Goal: Information Seeking & Learning: Learn about a topic

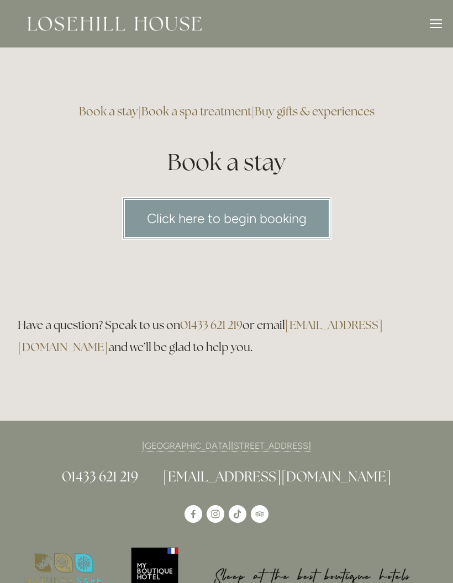
click at [147, 25] on img at bounding box center [115, 24] width 174 height 14
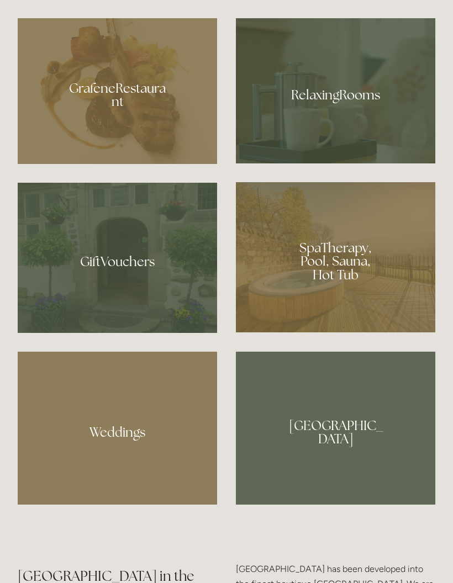
scroll to position [877, 0]
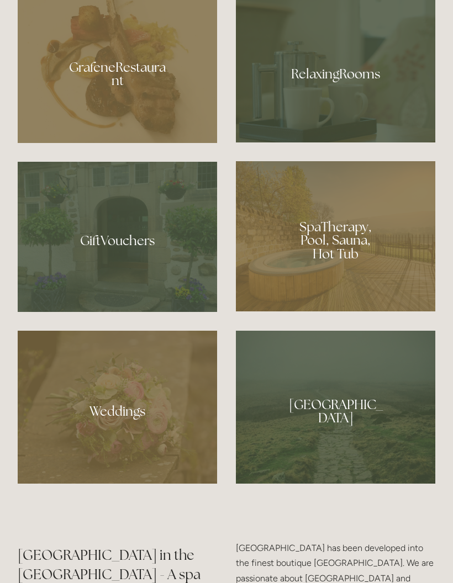
click at [362, 299] on div at bounding box center [335, 236] width 199 height 150
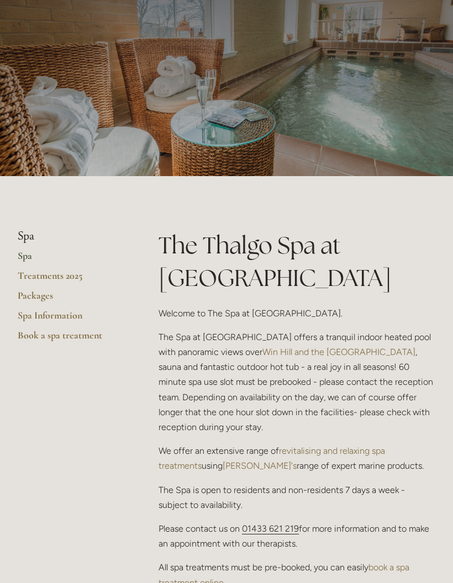
scroll to position [55, 0]
click at [73, 311] on link "Spa Information" at bounding box center [70, 320] width 105 height 20
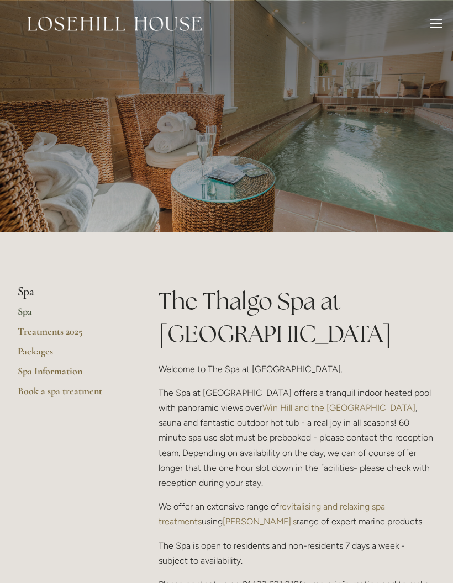
scroll to position [56, 0]
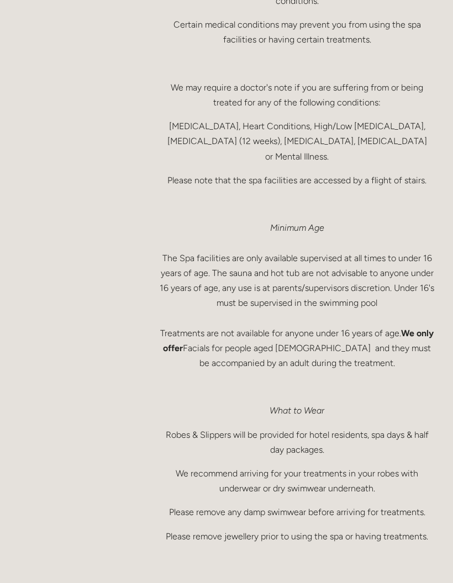
scroll to position [545, 0]
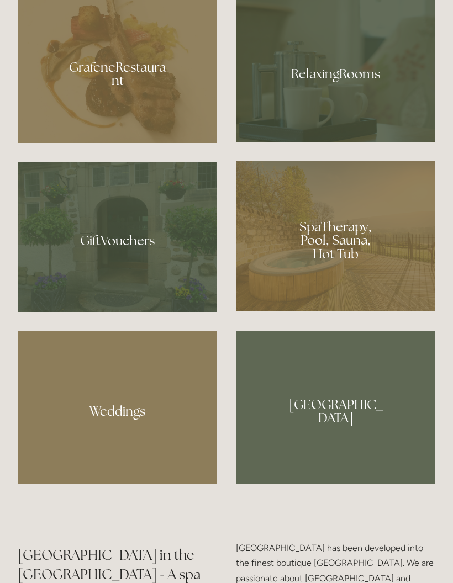
scroll to position [877, 0]
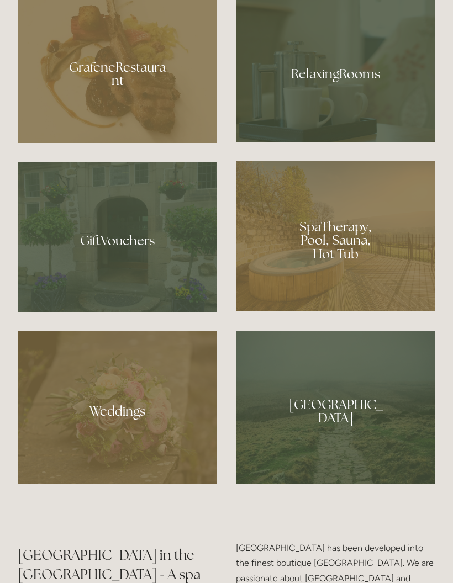
click at [367, 443] on div at bounding box center [335, 407] width 199 height 152
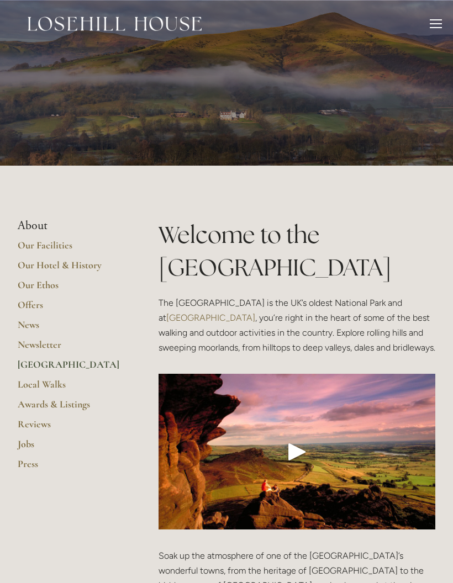
click at [52, 379] on link "Local Walks" at bounding box center [70, 388] width 105 height 20
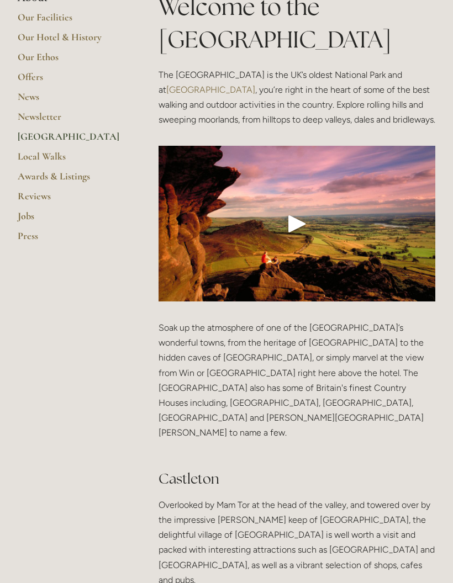
scroll to position [227, 0]
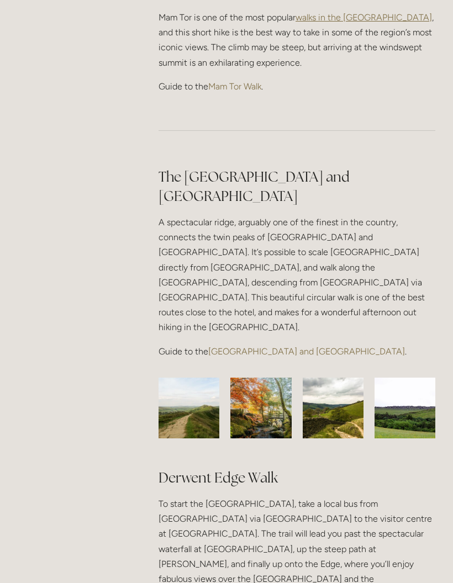
scroll to position [883, 0]
click at [304, 347] on link "[GEOGRAPHIC_DATA] and [GEOGRAPHIC_DATA]" at bounding box center [306, 352] width 197 height 10
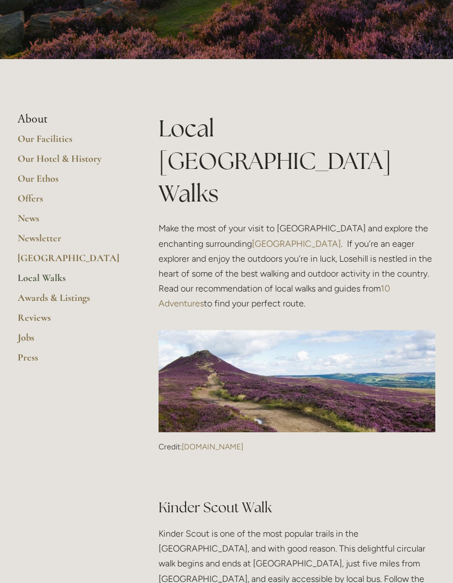
scroll to position [106, 0]
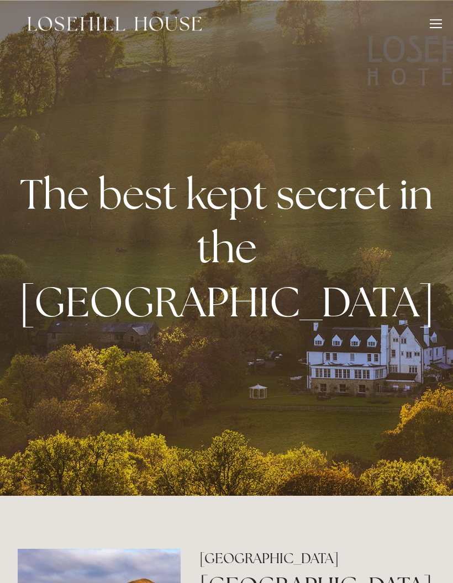
scroll to position [877, 0]
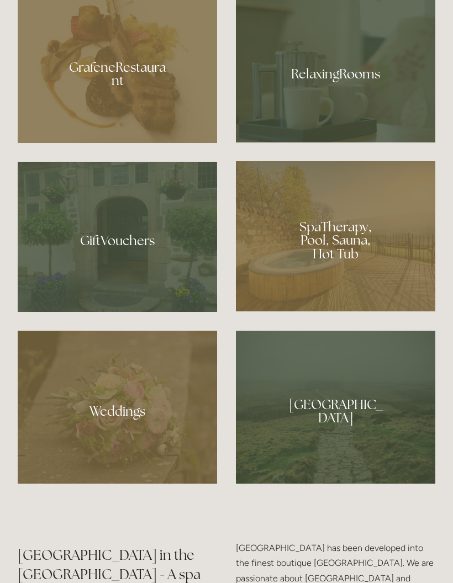
click at [62, 143] on div at bounding box center [117, 70] width 199 height 146
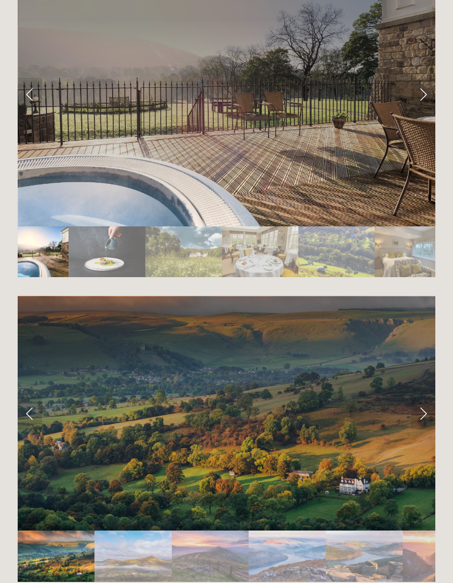
scroll to position [2041, 0]
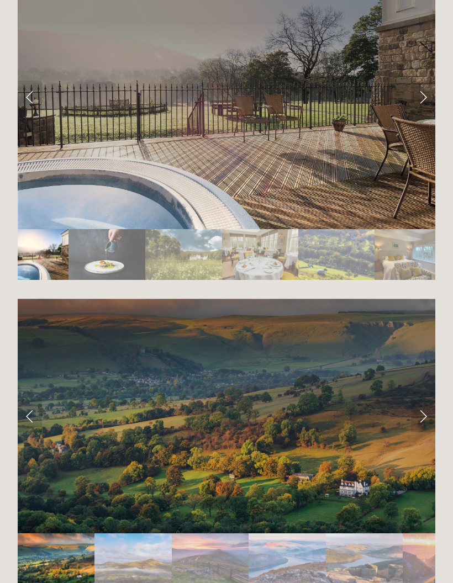
click at [427, 84] on link "Next Slide" at bounding box center [423, 97] width 24 height 33
click at [426, 91] on link "Next Slide" at bounding box center [423, 97] width 24 height 33
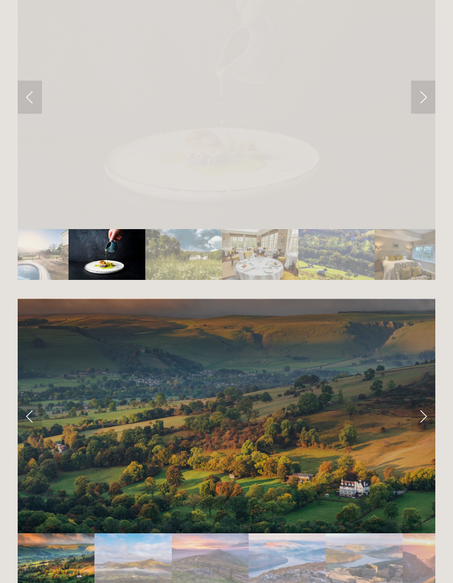
scroll to position [2041, 0]
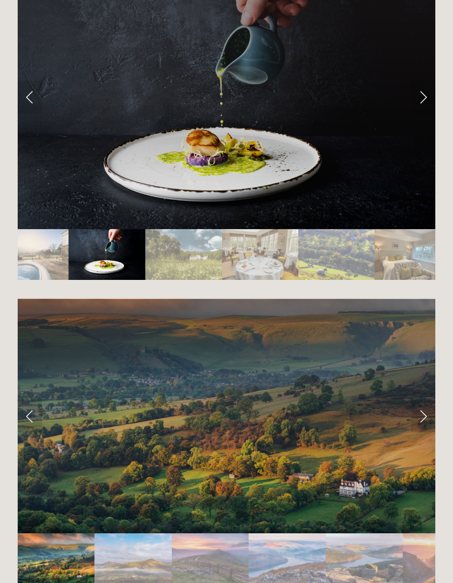
click at [418, 82] on link "Next Slide" at bounding box center [423, 97] width 24 height 33
click at [425, 95] on link "Next Slide" at bounding box center [423, 97] width 24 height 33
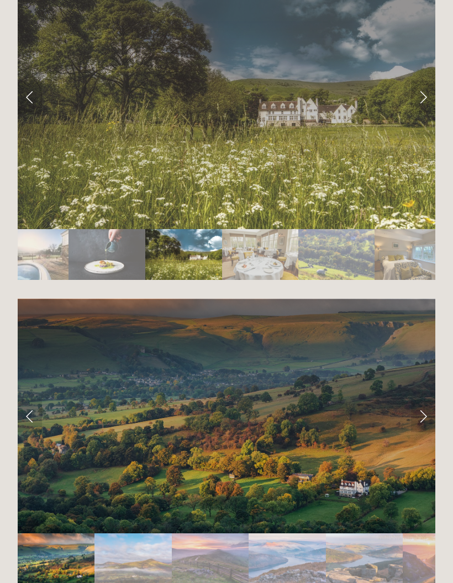
click at [424, 92] on link "Next Slide" at bounding box center [423, 97] width 24 height 33
click at [426, 87] on link "Next Slide" at bounding box center [423, 97] width 24 height 33
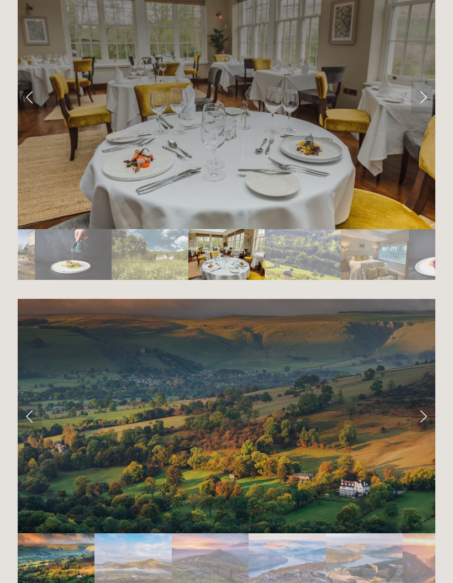
click at [419, 90] on link "Next Slide" at bounding box center [423, 97] width 24 height 33
click at [420, 92] on link "Next Slide" at bounding box center [423, 97] width 24 height 33
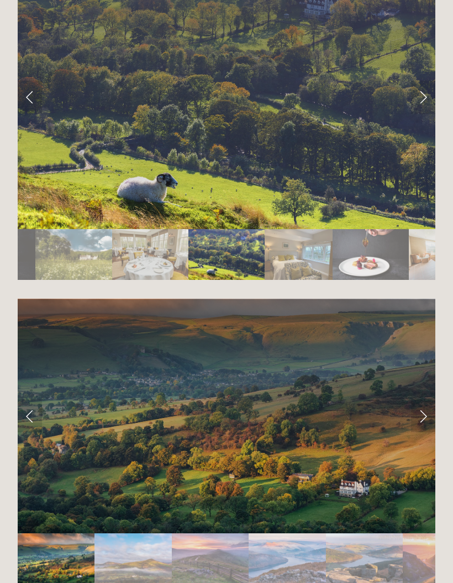
click at [426, 87] on link "Next Slide" at bounding box center [423, 97] width 24 height 33
click at [426, 88] on link "Next Slide" at bounding box center [423, 97] width 24 height 33
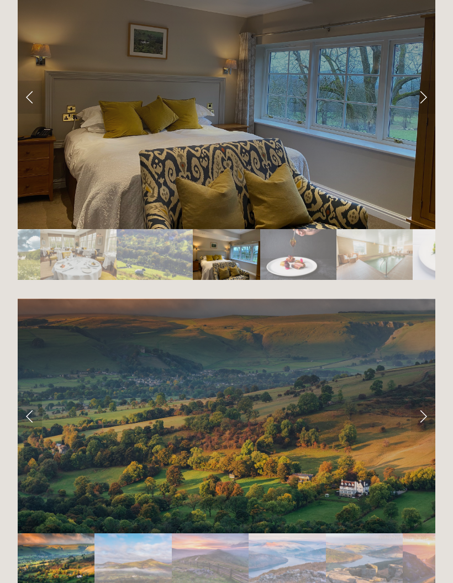
click at [425, 83] on link "Next Slide" at bounding box center [423, 97] width 24 height 33
click at [424, 89] on link "Next Slide" at bounding box center [423, 97] width 24 height 33
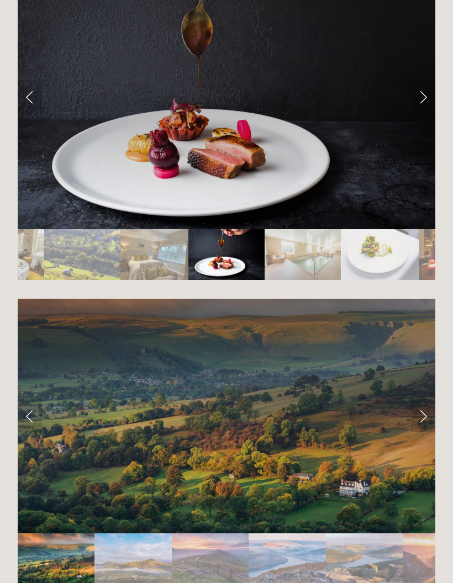
click at [424, 92] on link "Next Slide" at bounding box center [423, 97] width 24 height 33
click at [424, 89] on link "Next Slide" at bounding box center [423, 97] width 24 height 33
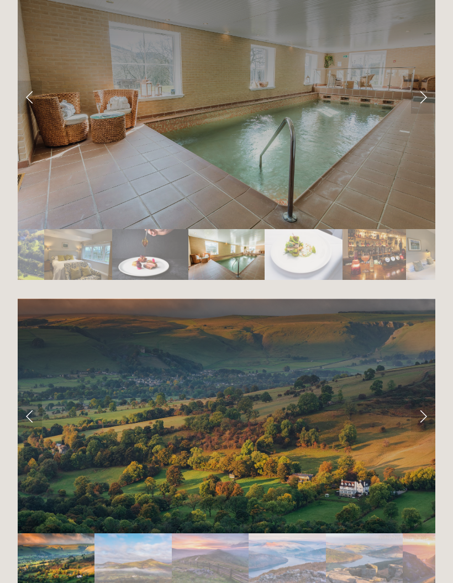
click at [429, 98] on link "Next Slide" at bounding box center [423, 97] width 24 height 33
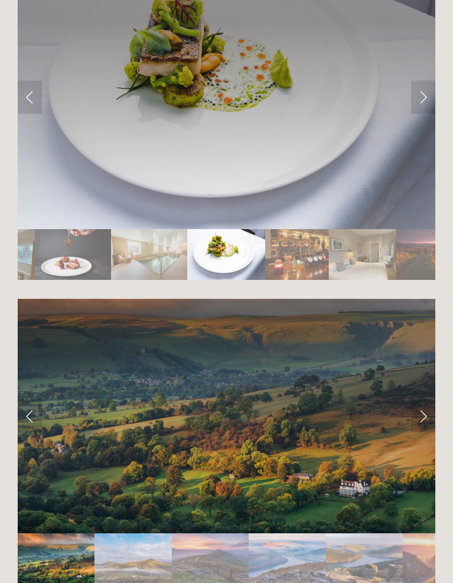
click at [421, 94] on link "Next Slide" at bounding box center [423, 97] width 24 height 33
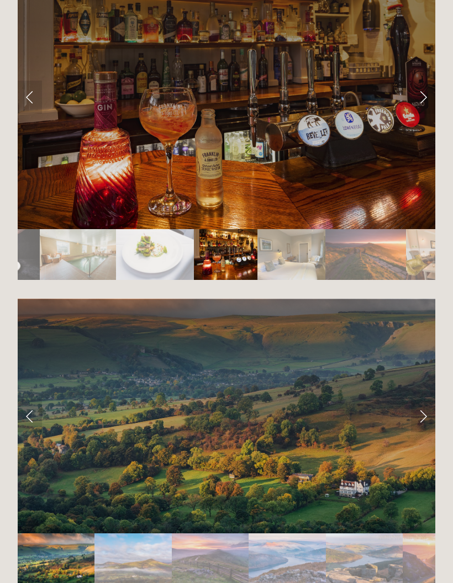
click at [432, 304] on div at bounding box center [226, 304] width 417 height 0
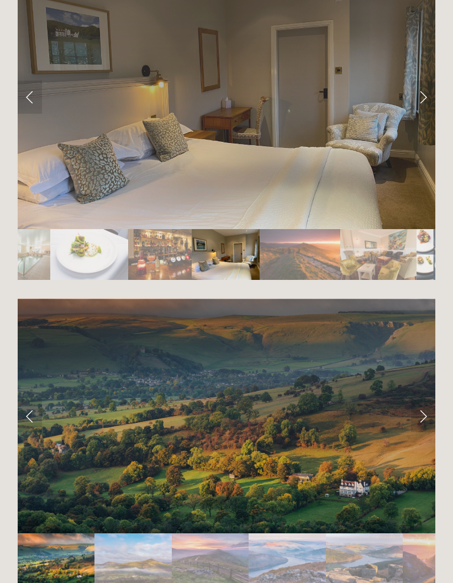
click at [427, 86] on link "Next Slide" at bounding box center [423, 97] width 24 height 33
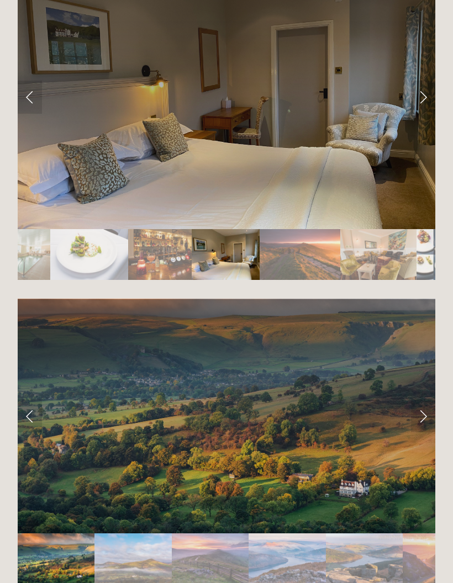
click at [424, 81] on link "Next Slide" at bounding box center [423, 97] width 24 height 33
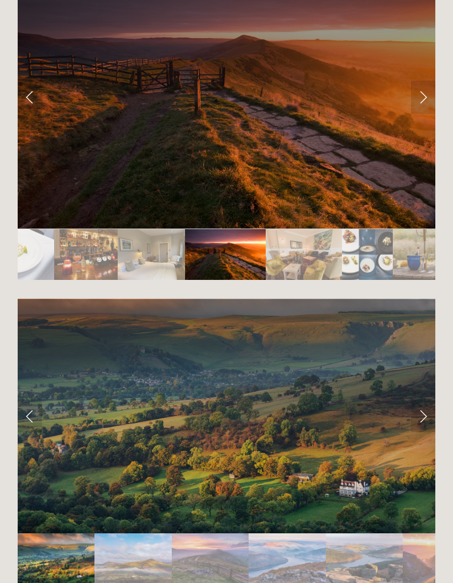
click at [422, 82] on link "Next Slide" at bounding box center [423, 97] width 24 height 33
click at [417, 87] on link "Next Slide" at bounding box center [423, 97] width 24 height 33
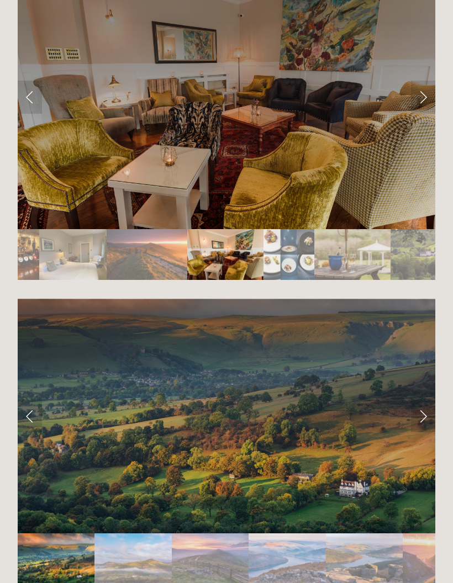
click at [424, 88] on link "Next Slide" at bounding box center [423, 97] width 24 height 33
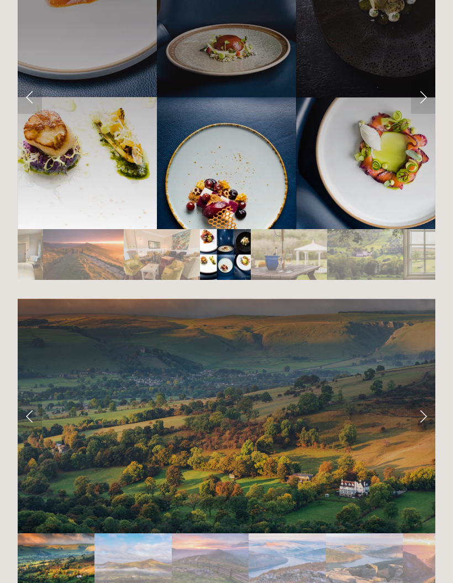
click at [423, 90] on link "Next Slide" at bounding box center [423, 97] width 24 height 33
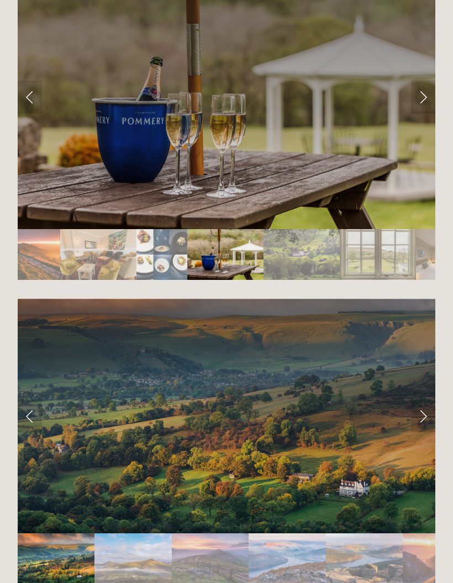
click at [424, 88] on link "Next Slide" at bounding box center [423, 97] width 24 height 33
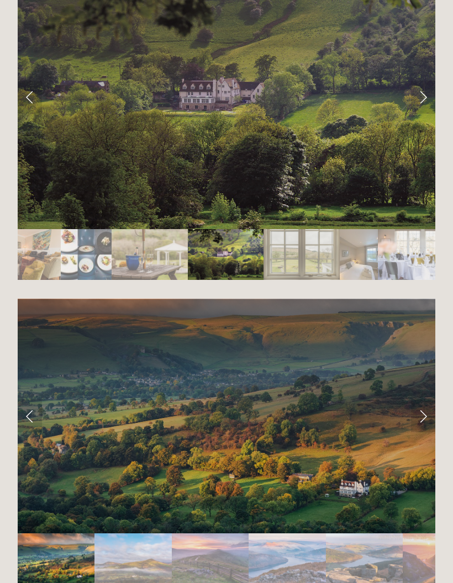
click at [423, 87] on link "Next Slide" at bounding box center [423, 97] width 24 height 33
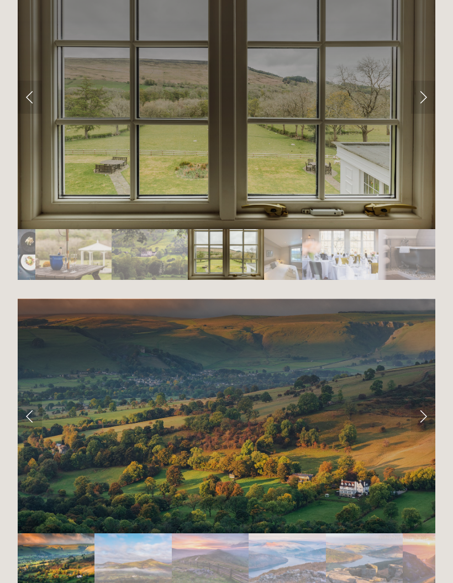
click at [428, 86] on link "Next Slide" at bounding box center [423, 97] width 24 height 33
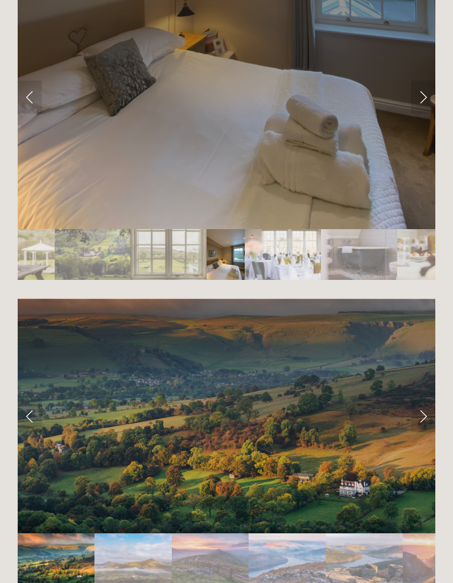
click at [429, 89] on link "Next Slide" at bounding box center [423, 97] width 24 height 33
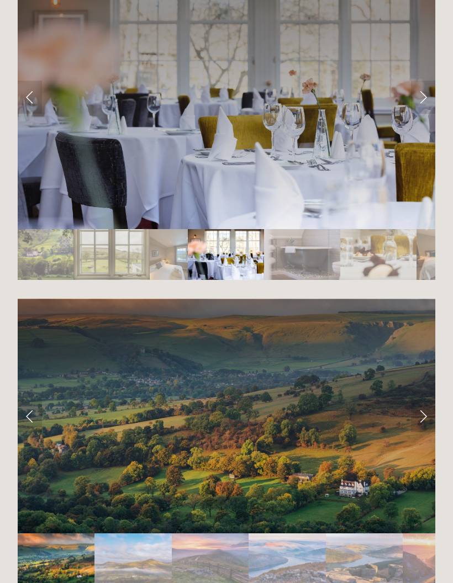
click at [428, 90] on link "Next Slide" at bounding box center [423, 97] width 24 height 33
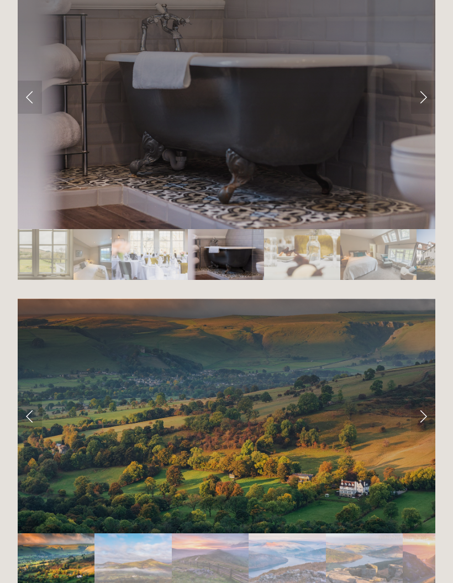
click at [428, 83] on link "Next Slide" at bounding box center [423, 97] width 24 height 33
click at [426, 87] on link "Next Slide" at bounding box center [423, 97] width 24 height 33
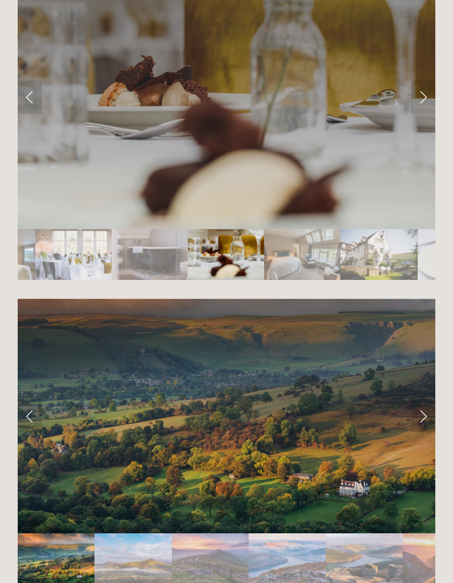
click at [425, 86] on link "Next Slide" at bounding box center [423, 97] width 24 height 33
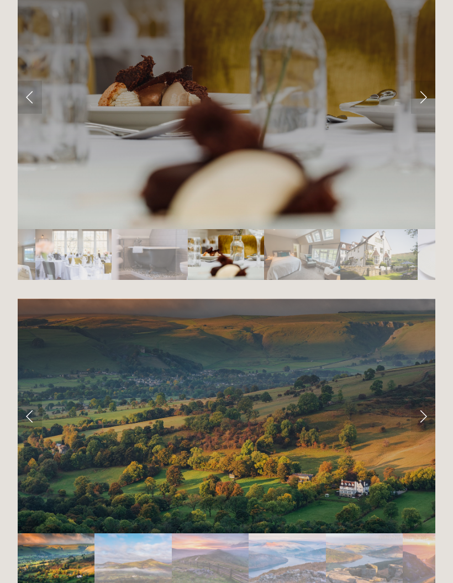
click at [427, 91] on link "Next Slide" at bounding box center [423, 97] width 24 height 33
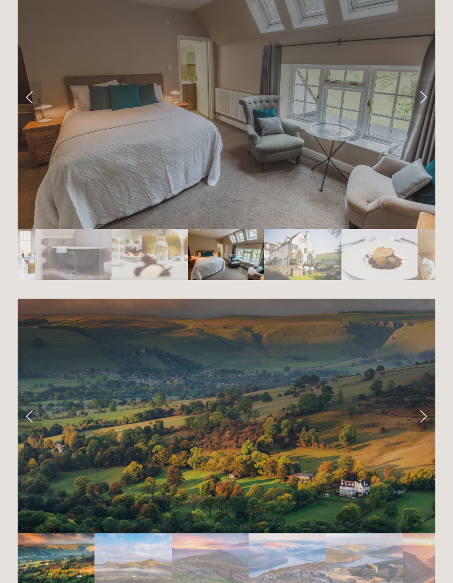
click at [431, 92] on link "Next Slide" at bounding box center [423, 97] width 24 height 33
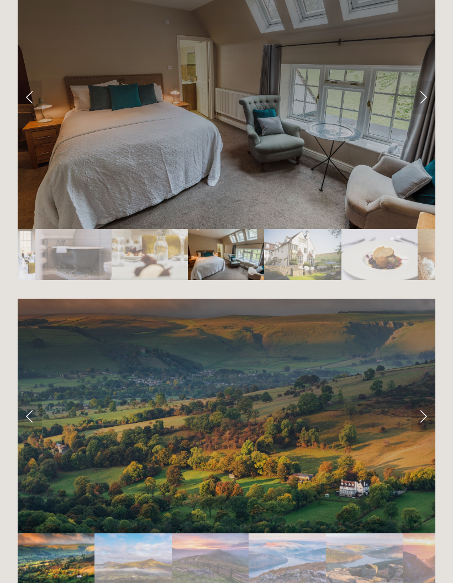
click at [428, 87] on link "Next Slide" at bounding box center [423, 97] width 24 height 33
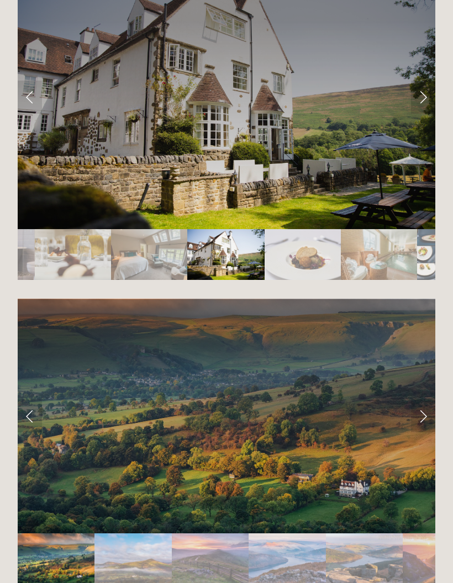
click at [428, 93] on link "Next Slide" at bounding box center [423, 97] width 24 height 33
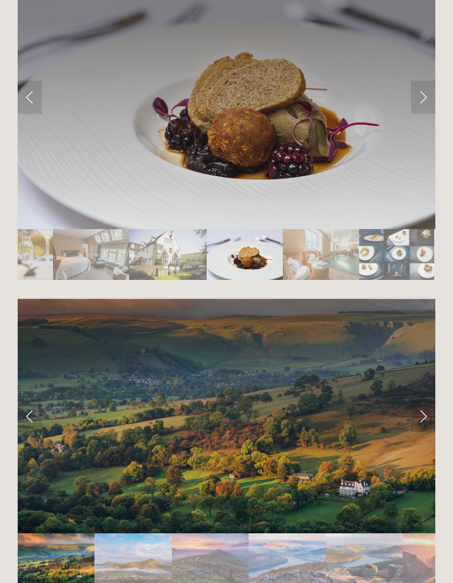
click at [424, 90] on link "Next Slide" at bounding box center [423, 97] width 24 height 33
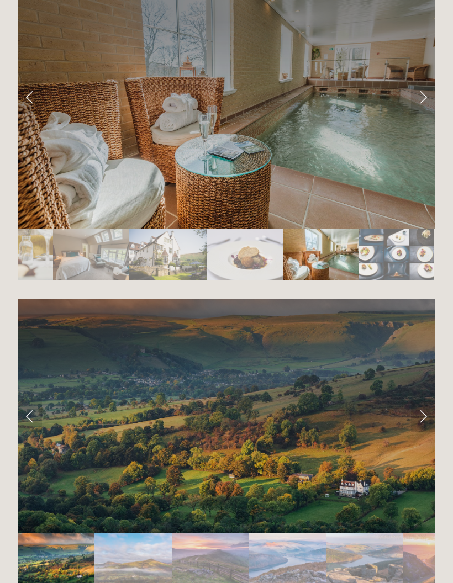
click at [426, 88] on link "Next Slide" at bounding box center [423, 97] width 24 height 33
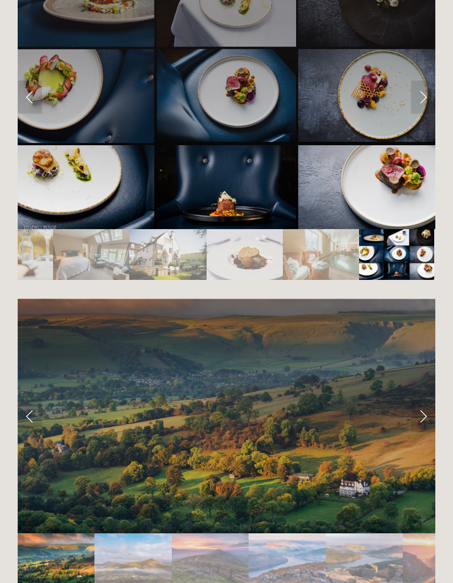
click at [427, 87] on link "Next Slide" at bounding box center [423, 97] width 24 height 33
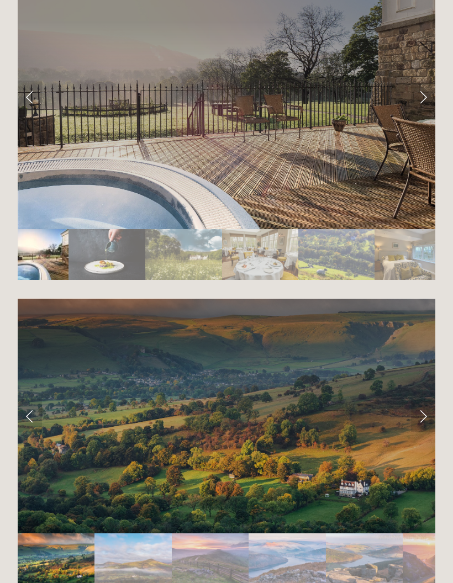
click at [424, 87] on link "Next Slide" at bounding box center [423, 97] width 24 height 33
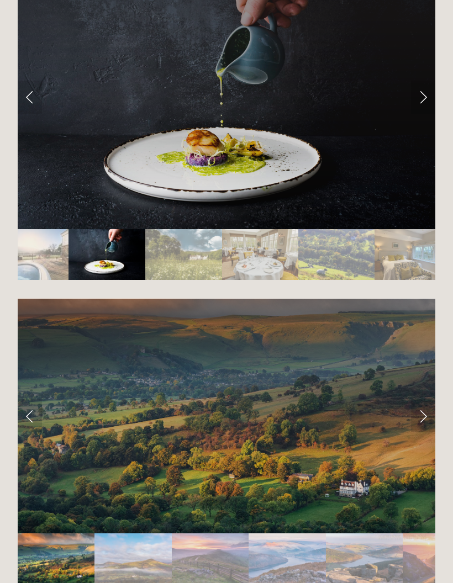
click at [423, 86] on link "Next Slide" at bounding box center [423, 97] width 24 height 33
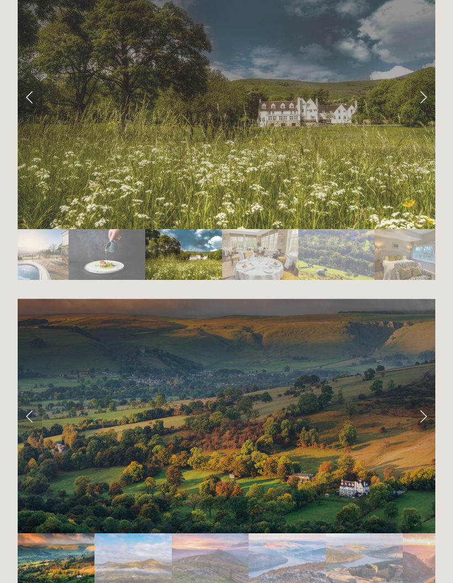
click at [425, 86] on link "Next Slide" at bounding box center [423, 97] width 24 height 33
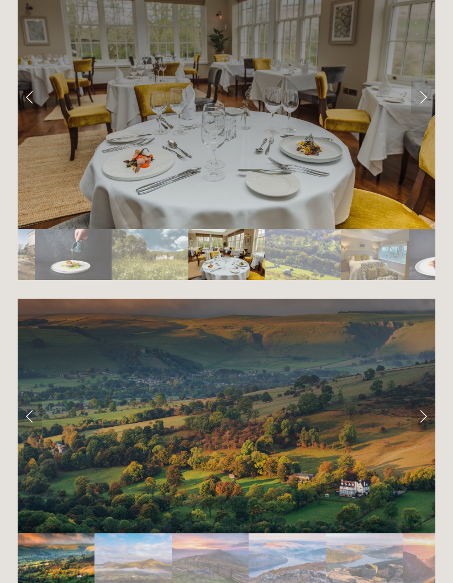
click at [427, 87] on link "Next Slide" at bounding box center [423, 97] width 24 height 33
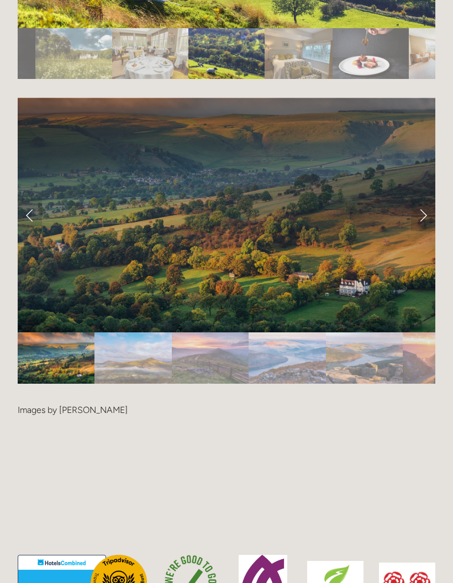
scroll to position [2244, 0]
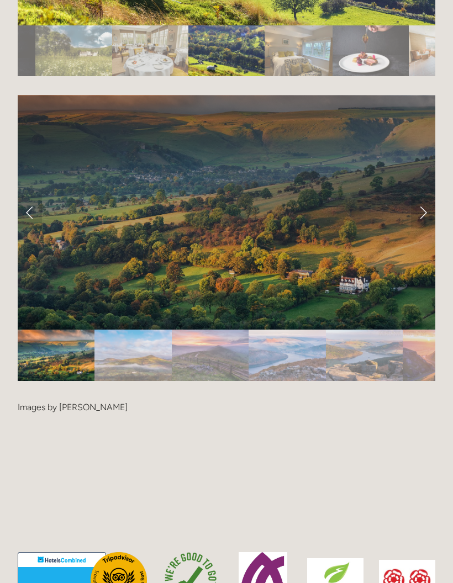
click at [427, 199] on link "Next Slide" at bounding box center [423, 212] width 24 height 33
click at [433, 201] on link "Next Slide" at bounding box center [423, 212] width 24 height 33
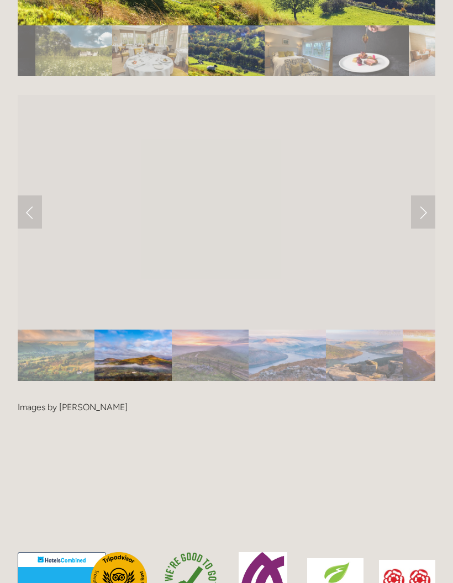
scroll to position [2245, 0]
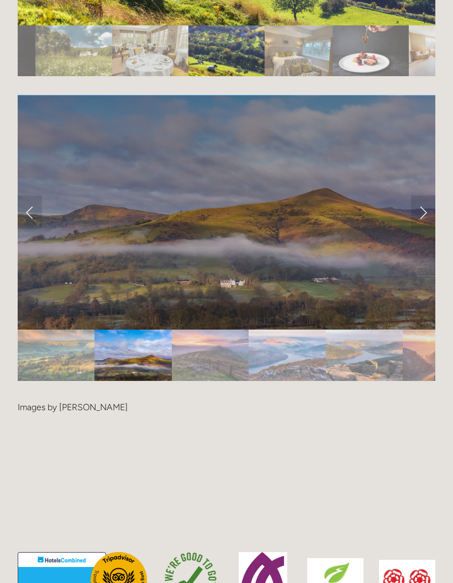
click at [427, 197] on link "Next Slide" at bounding box center [423, 211] width 24 height 33
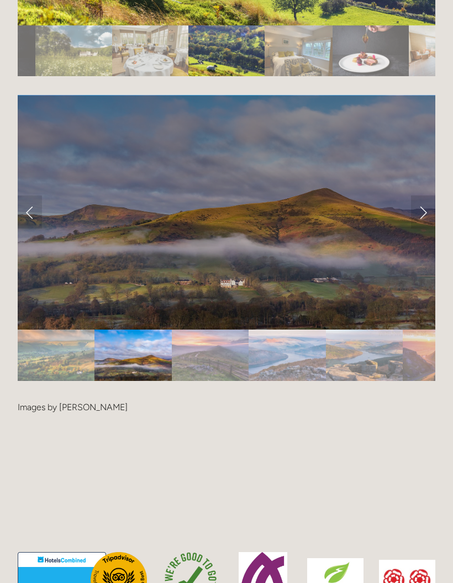
click at [433, 200] on link "Next Slide" at bounding box center [423, 211] width 24 height 33
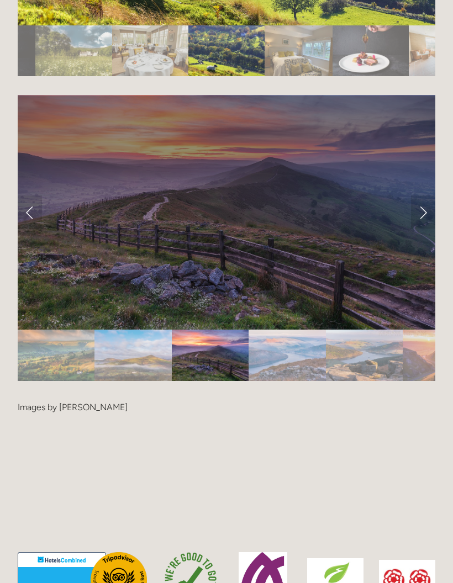
click at [429, 195] on link "Next Slide" at bounding box center [423, 211] width 24 height 33
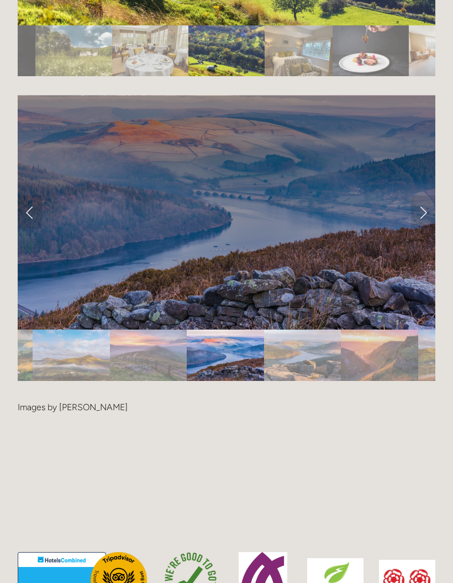
click at [29, 210] on link "Previous Slide" at bounding box center [30, 211] width 24 height 33
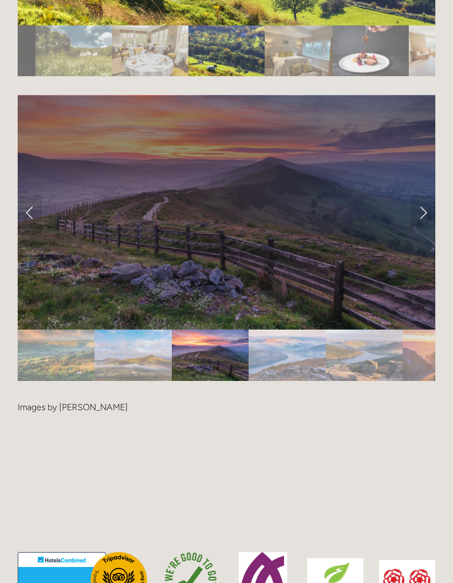
click at [423, 211] on link "Next Slide" at bounding box center [423, 211] width 24 height 33
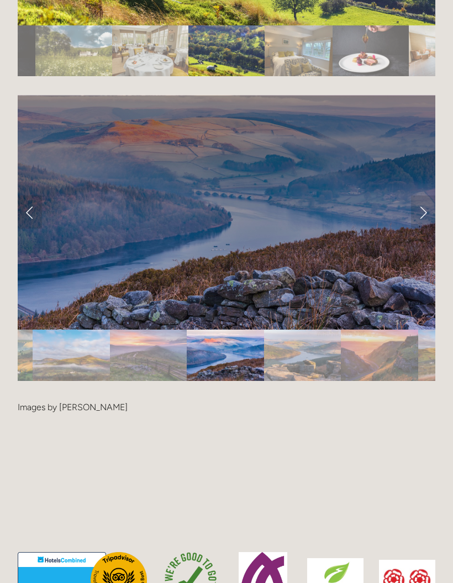
click at [422, 209] on link "Next Slide" at bounding box center [423, 211] width 24 height 33
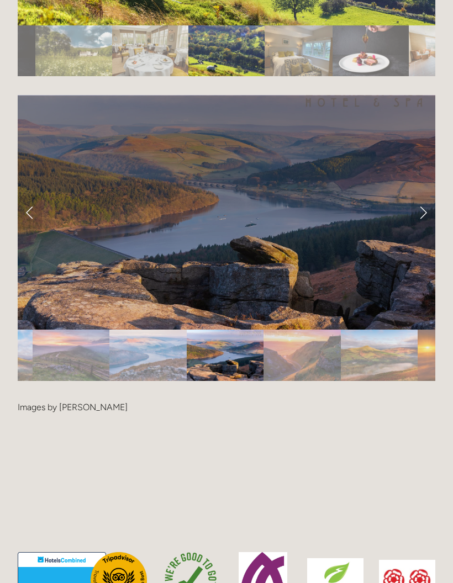
click at [417, 209] on link "Next Slide" at bounding box center [423, 211] width 24 height 33
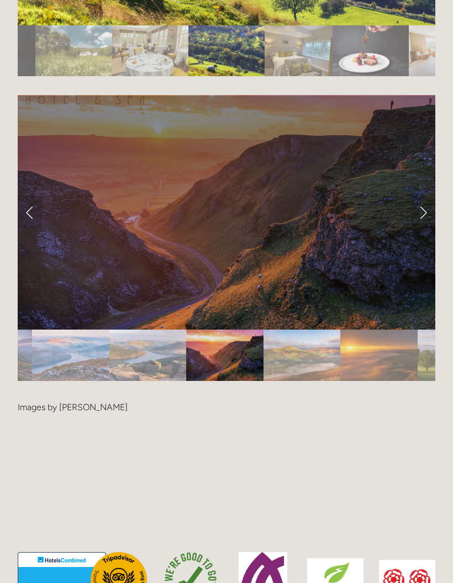
click at [424, 203] on link "Next Slide" at bounding box center [423, 211] width 24 height 33
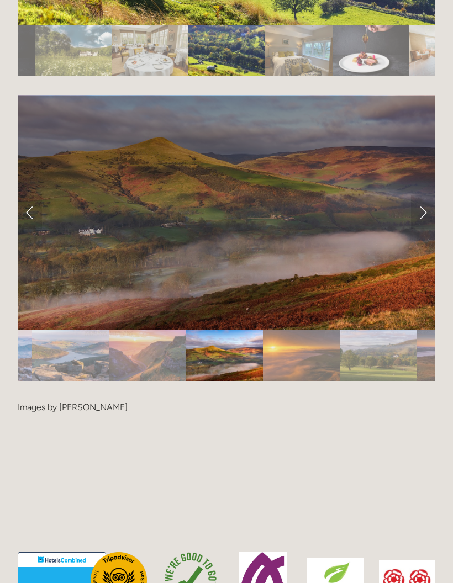
click at [426, 203] on link "Next Slide" at bounding box center [423, 211] width 24 height 33
click at [423, 208] on link "Next Slide" at bounding box center [423, 211] width 24 height 33
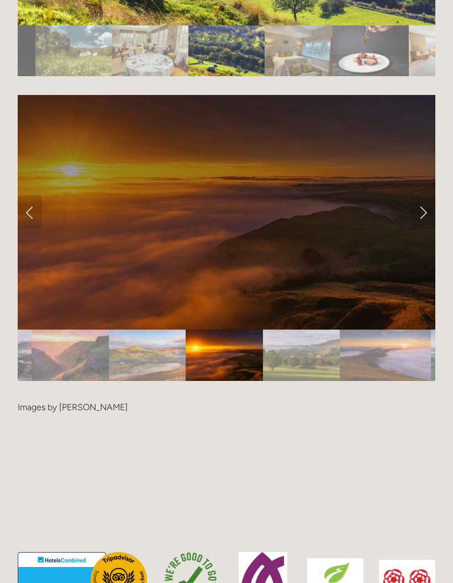
click at [426, 200] on link "Next Slide" at bounding box center [423, 211] width 24 height 33
click at [418, 209] on link "Next Slide" at bounding box center [423, 211] width 24 height 33
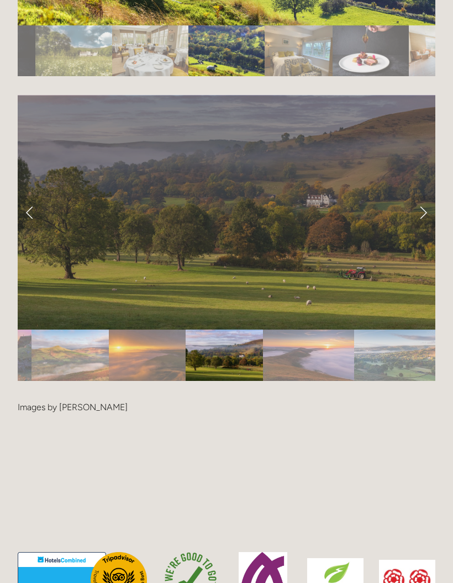
click at [432, 200] on link "Next Slide" at bounding box center [423, 211] width 24 height 33
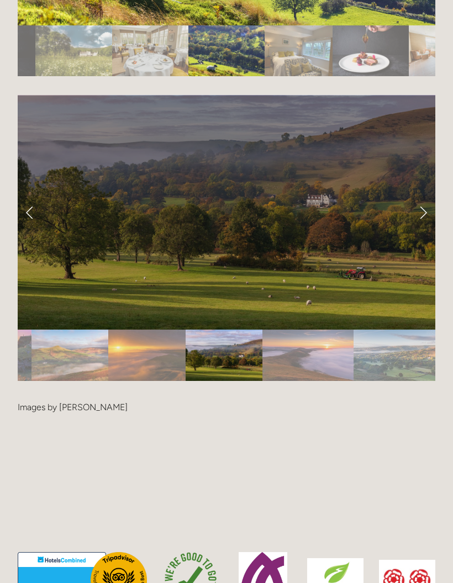
click at [427, 200] on link "Next Slide" at bounding box center [423, 211] width 24 height 33
click at [417, 203] on link "Next Slide" at bounding box center [423, 211] width 24 height 33
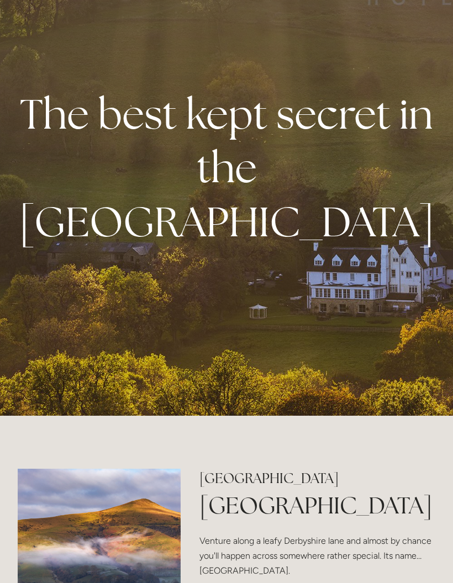
scroll to position [0, 0]
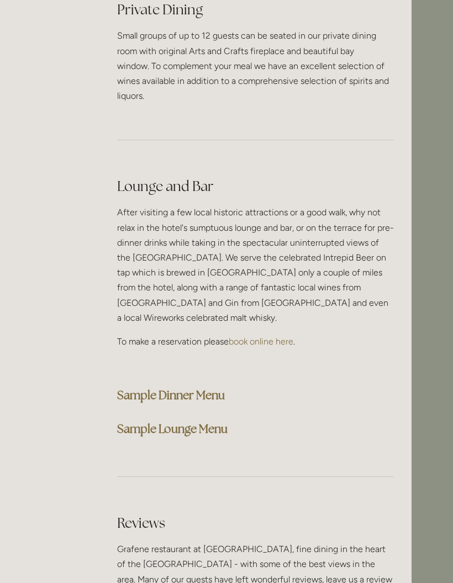
scroll to position [2913, 41]
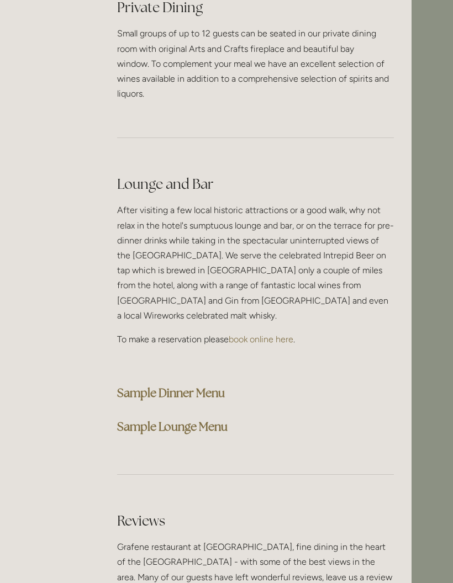
click at [214, 386] on strong "Sample Dinner Menu" at bounding box center [172, 393] width 108 height 15
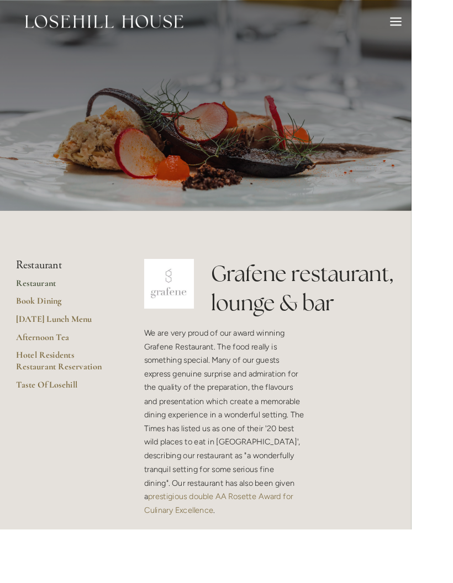
scroll to position [12, 0]
